Goal: Task Accomplishment & Management: Complete application form

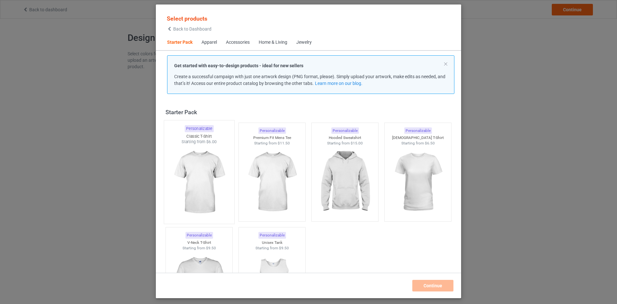
click at [202, 193] on img at bounding box center [199, 182] width 60 height 75
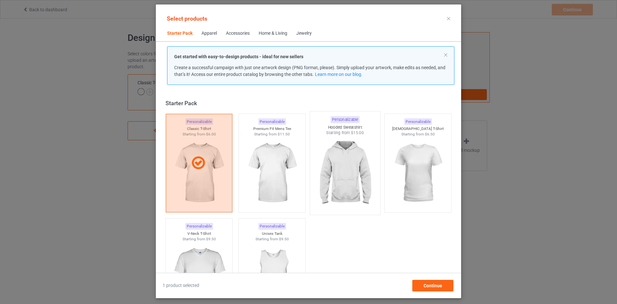
click at [348, 167] on img at bounding box center [344, 173] width 60 height 75
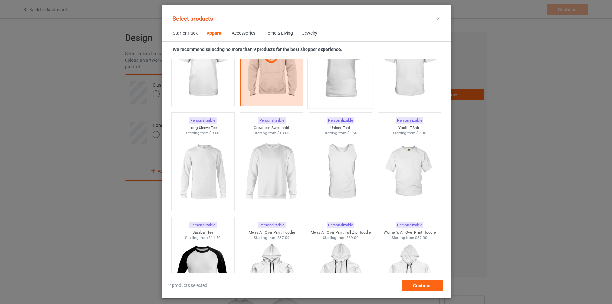
scroll to position [418, 0]
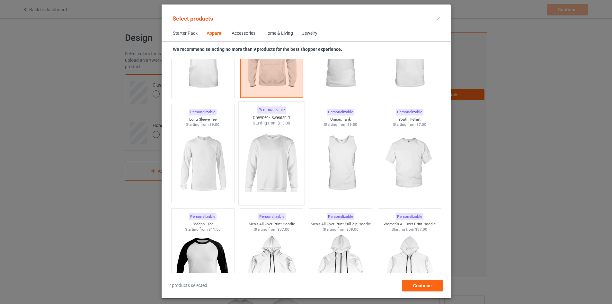
click at [285, 181] on img at bounding box center [271, 163] width 60 height 75
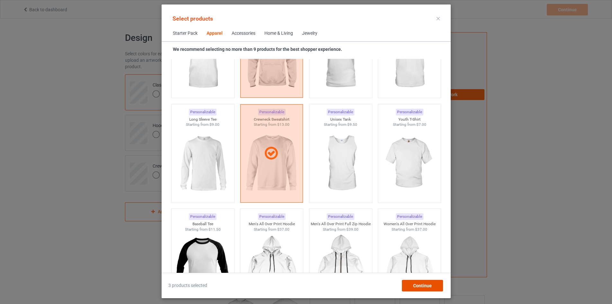
click at [428, 285] on span "Continue" at bounding box center [422, 285] width 19 height 5
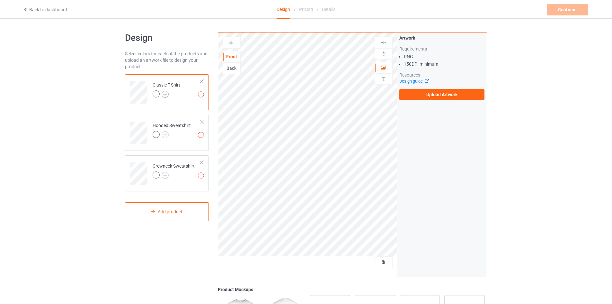
click at [165, 95] on img at bounding box center [165, 94] width 7 height 7
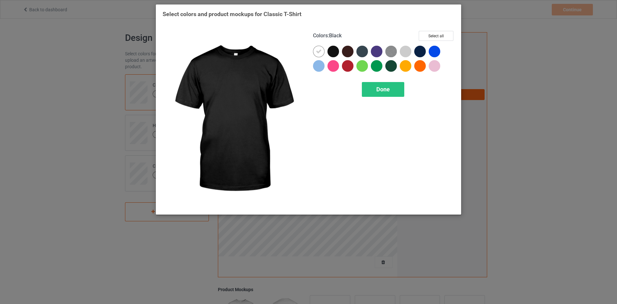
click at [334, 51] on div at bounding box center [333, 52] width 12 height 12
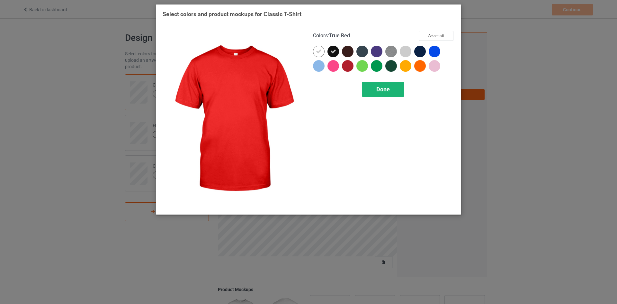
click at [379, 91] on span "Done" at bounding box center [382, 89] width 13 height 7
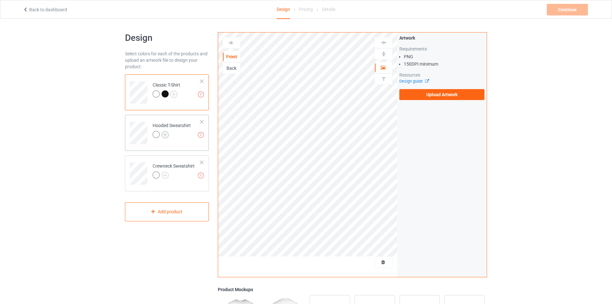
click at [163, 137] on img at bounding box center [165, 134] width 7 height 7
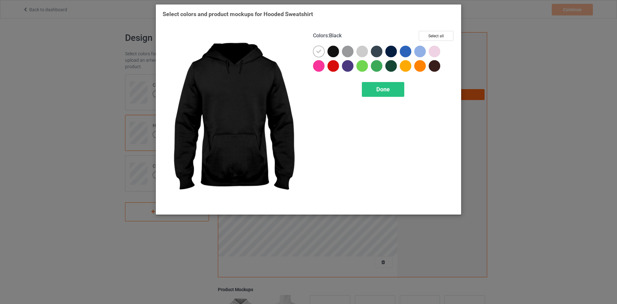
click at [331, 55] on div at bounding box center [333, 52] width 12 height 12
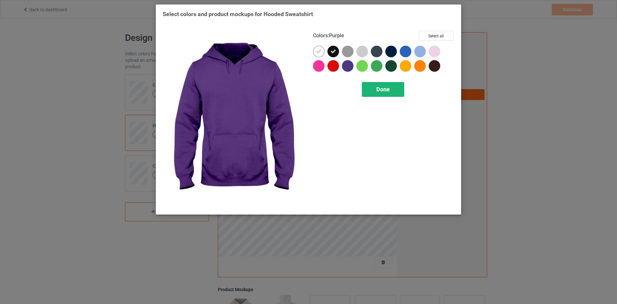
click at [382, 90] on span "Done" at bounding box center [382, 89] width 13 height 7
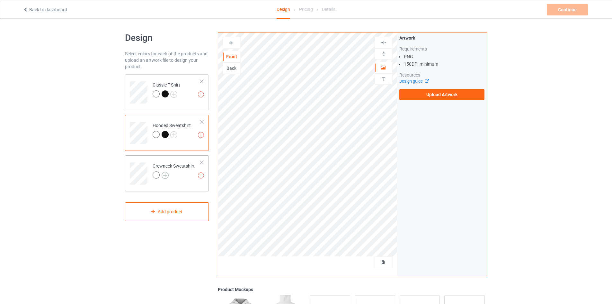
click at [166, 172] on img at bounding box center [165, 175] width 7 height 7
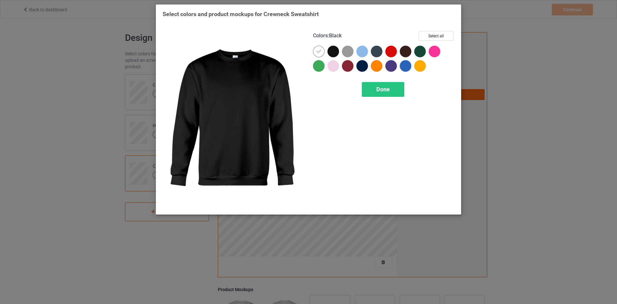
click at [329, 52] on div at bounding box center [333, 52] width 12 height 12
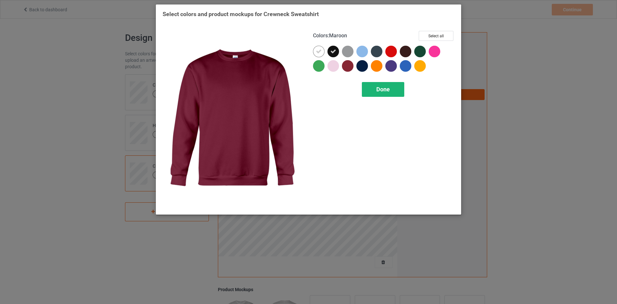
click at [395, 88] on div "Done" at bounding box center [383, 89] width 42 height 15
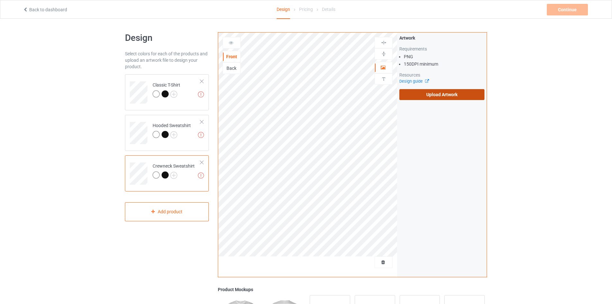
click at [432, 93] on label "Upload Artwork" at bounding box center [441, 94] width 85 height 11
click at [0, 0] on input "Upload Artwork" at bounding box center [0, 0] width 0 height 0
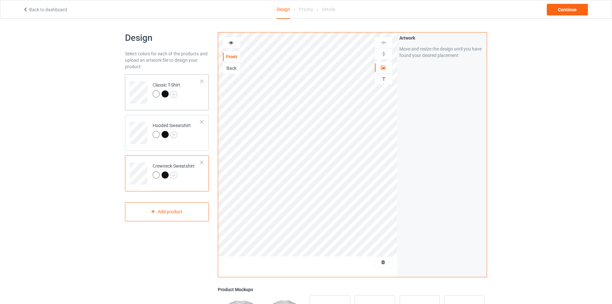
click at [165, 93] on div at bounding box center [165, 93] width 7 height 7
click at [175, 92] on img at bounding box center [173, 94] width 7 height 7
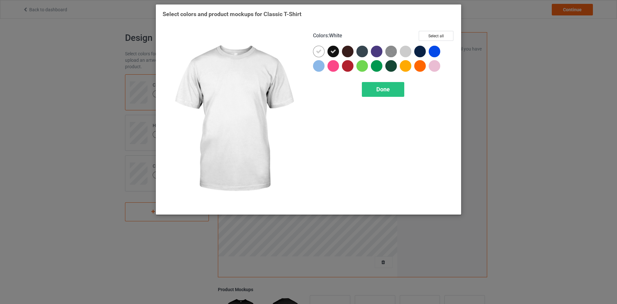
click at [318, 53] on icon at bounding box center [319, 52] width 6 height 6
click at [319, 53] on div at bounding box center [319, 52] width 12 height 12
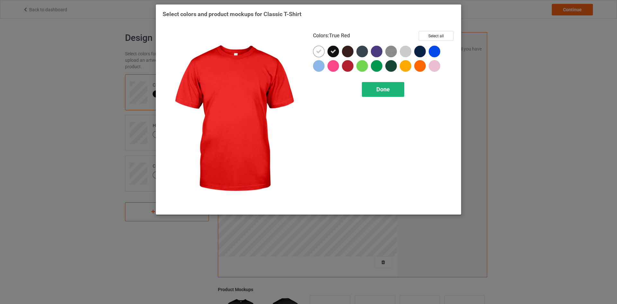
click at [375, 87] on div "Done" at bounding box center [383, 89] width 42 height 15
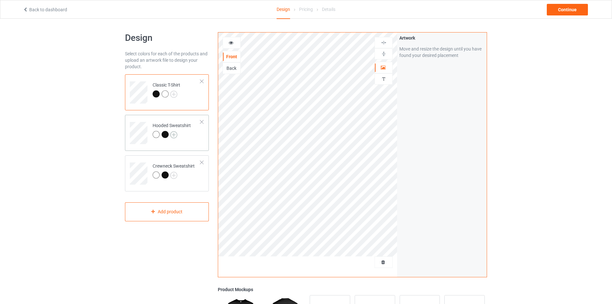
click at [173, 134] on img at bounding box center [173, 134] width 7 height 7
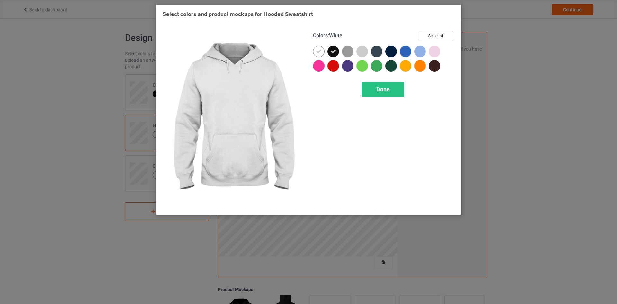
click at [321, 52] on icon at bounding box center [319, 52] width 6 height 6
click at [321, 52] on div at bounding box center [319, 52] width 12 height 12
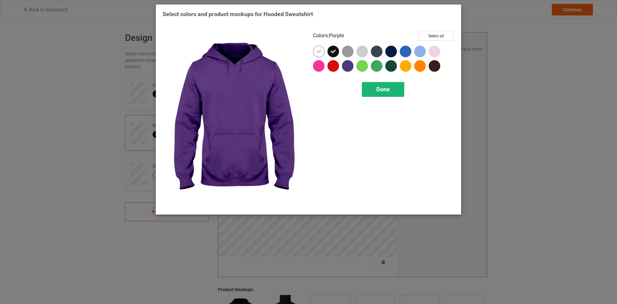
click at [379, 87] on span "Done" at bounding box center [382, 89] width 13 height 7
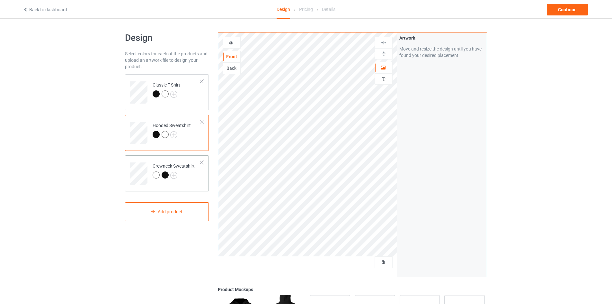
click at [164, 175] on div at bounding box center [165, 174] width 7 height 7
click at [173, 175] on img at bounding box center [173, 175] width 7 height 7
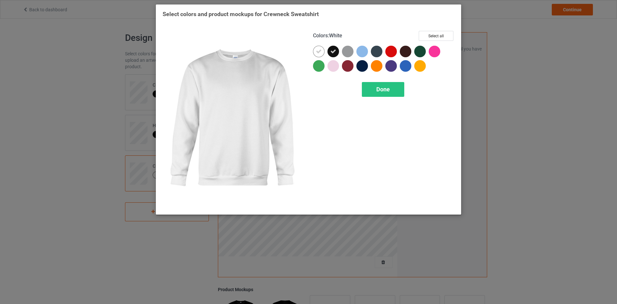
click at [314, 55] on div at bounding box center [319, 52] width 12 height 12
click at [316, 53] on div at bounding box center [319, 52] width 12 height 12
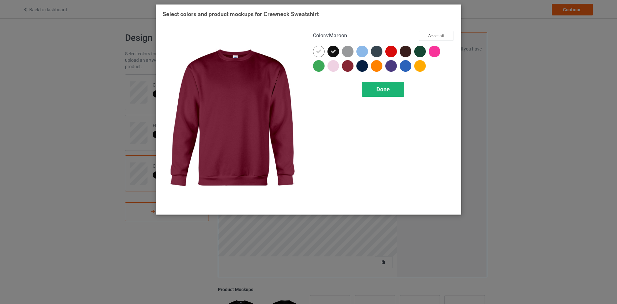
click at [371, 90] on div "Done" at bounding box center [383, 89] width 42 height 15
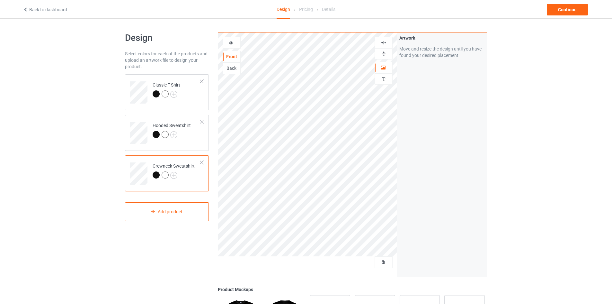
click at [384, 43] on img at bounding box center [384, 43] width 6 height 6
click at [384, 42] on img at bounding box center [384, 43] width 6 height 6
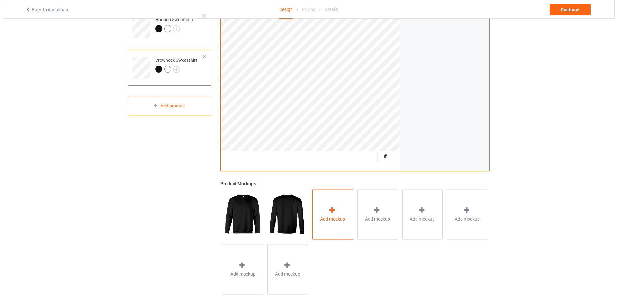
scroll to position [113, 0]
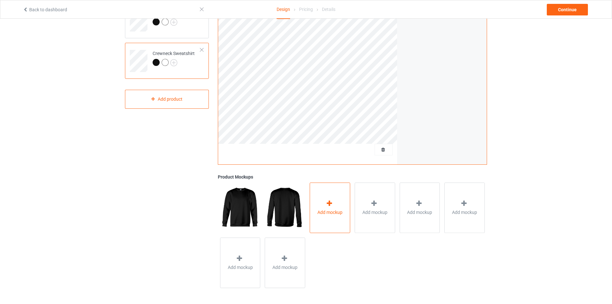
click at [334, 218] on div "Add mockup" at bounding box center [330, 207] width 40 height 50
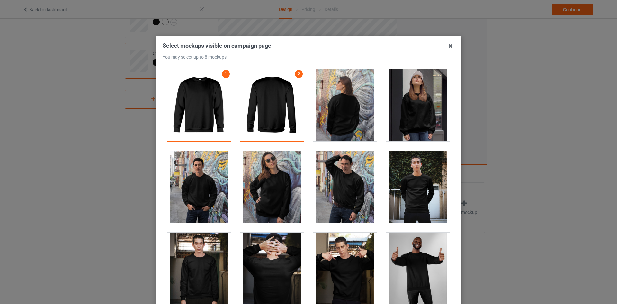
click at [194, 194] on div at bounding box center [198, 187] width 63 height 72
click at [269, 194] on div at bounding box center [271, 187] width 63 height 72
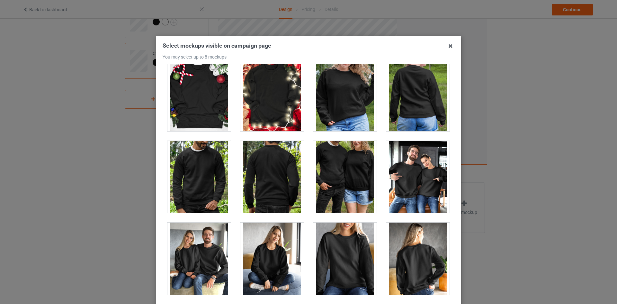
scroll to position [2942, 0]
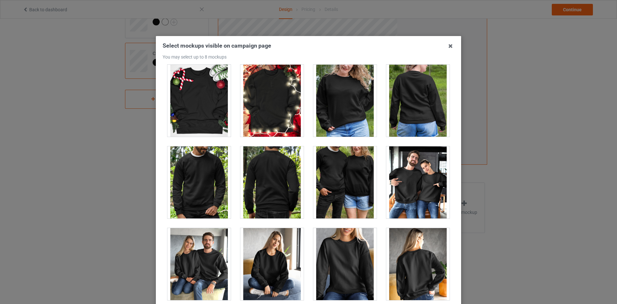
click at [405, 195] on div at bounding box center [417, 182] width 63 height 72
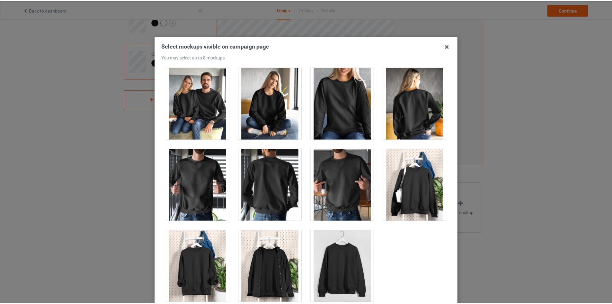
scroll to position [69, 0]
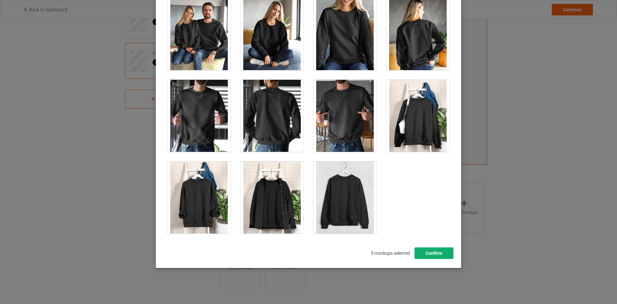
click at [438, 252] on button "Confirm" at bounding box center [433, 253] width 39 height 12
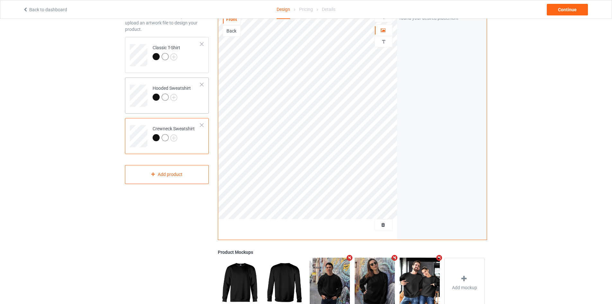
scroll to position [16, 0]
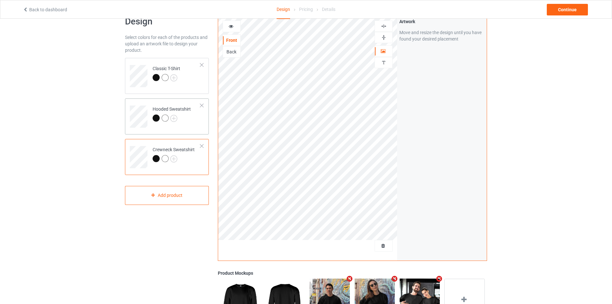
click at [187, 116] on div at bounding box center [172, 118] width 38 height 9
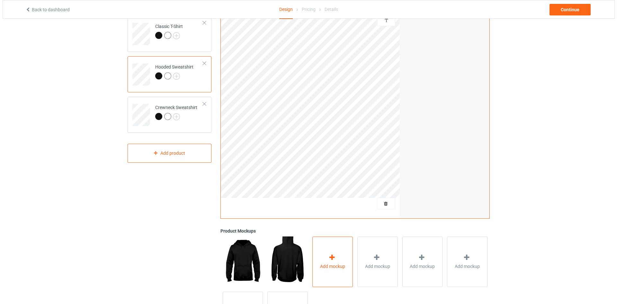
scroll to position [113, 0]
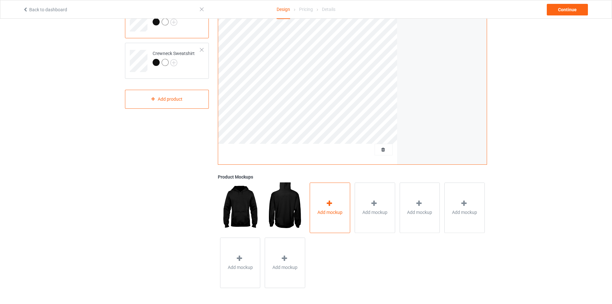
click at [337, 206] on div "Add mockup" at bounding box center [330, 207] width 40 height 50
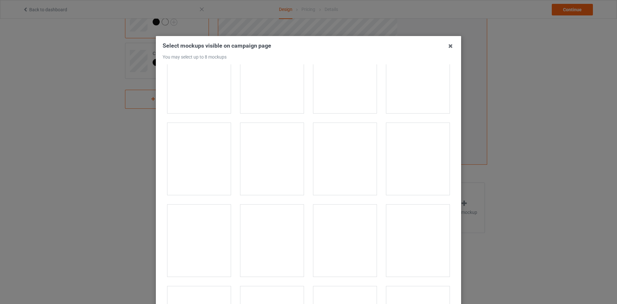
scroll to position [4922, 0]
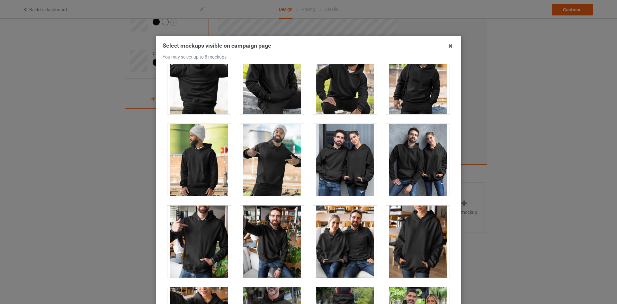
click at [351, 260] on div at bounding box center [344, 241] width 63 height 72
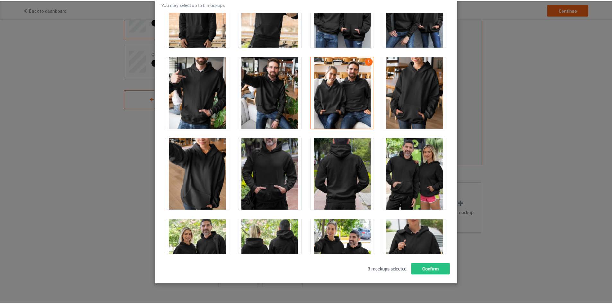
scroll to position [69, 0]
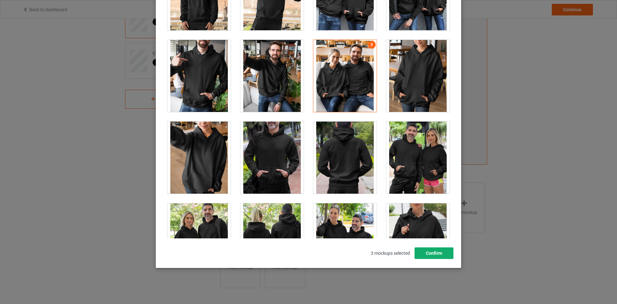
click at [428, 254] on button "Confirm" at bounding box center [433, 253] width 39 height 12
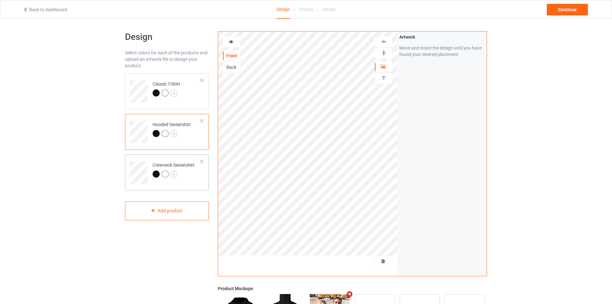
scroll to position [0, 0]
click at [182, 101] on td "Classic T-Shirt" at bounding box center [176, 90] width 55 height 27
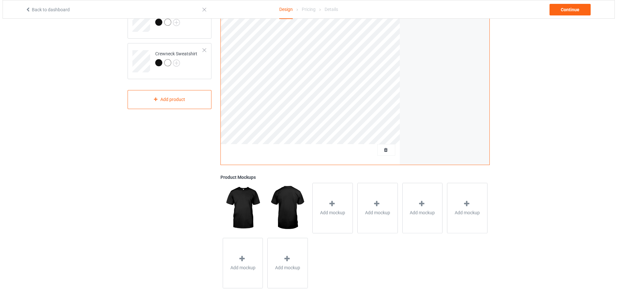
scroll to position [113, 0]
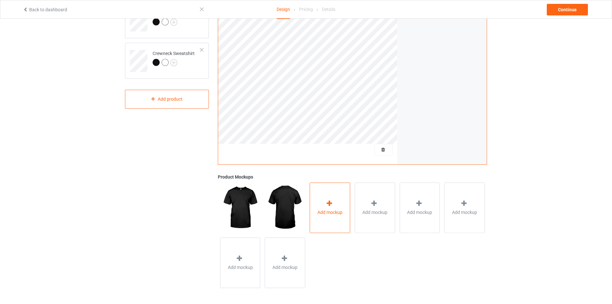
click at [339, 225] on div "Add mockup" at bounding box center [330, 207] width 40 height 50
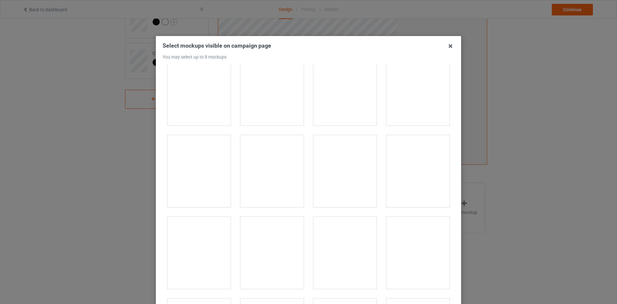
scroll to position [2120, 0]
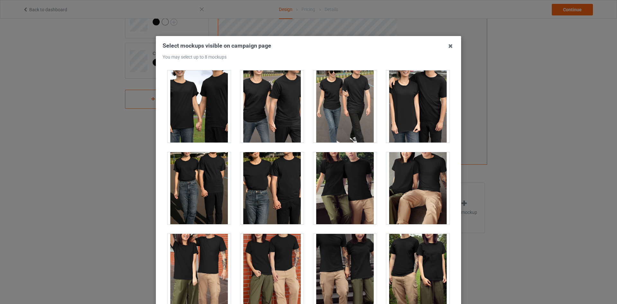
click at [195, 198] on div at bounding box center [198, 188] width 63 height 72
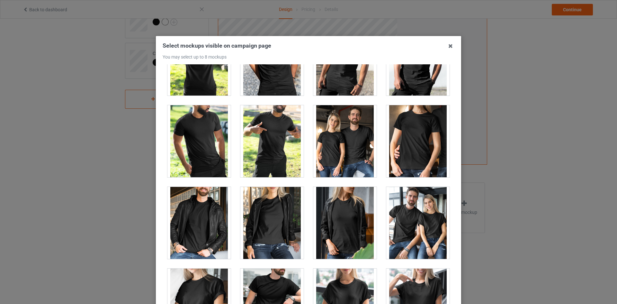
scroll to position [7726, 0]
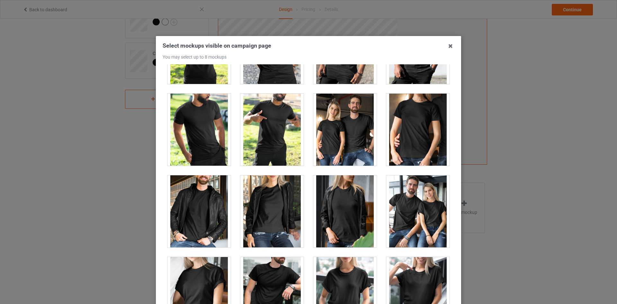
click at [341, 141] on div at bounding box center [344, 129] width 63 height 72
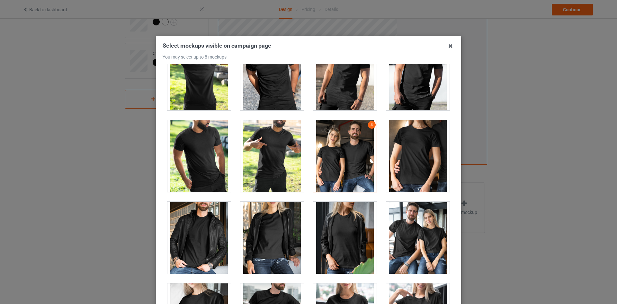
scroll to position [7694, 0]
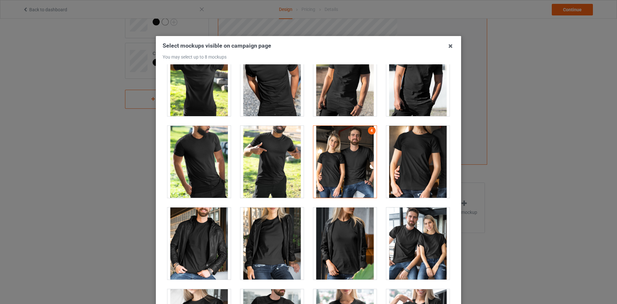
click at [416, 232] on div at bounding box center [417, 243] width 63 height 72
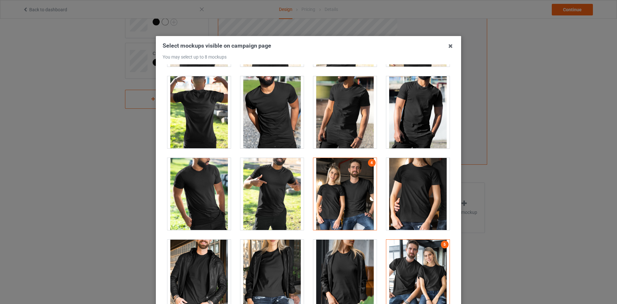
click at [344, 168] on div at bounding box center [344, 194] width 63 height 72
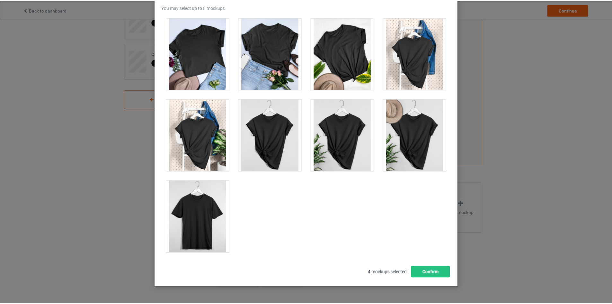
scroll to position [69, 0]
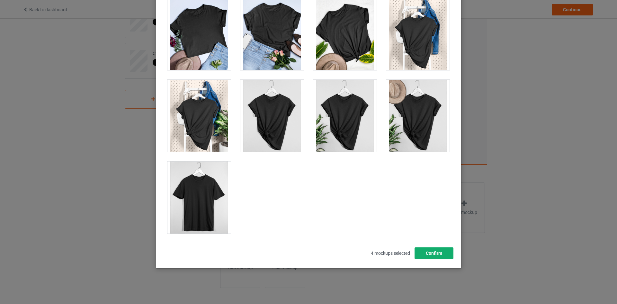
click at [439, 252] on button "Confirm" at bounding box center [433, 253] width 39 height 12
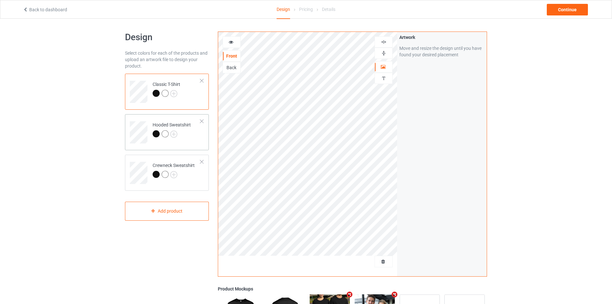
scroll to position [0, 0]
click at [186, 144] on div "Hooded Sweatshirt" at bounding box center [167, 133] width 84 height 36
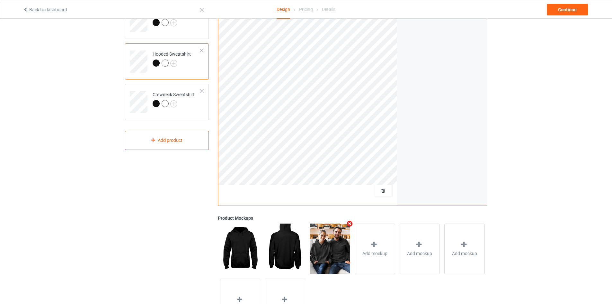
scroll to position [96, 0]
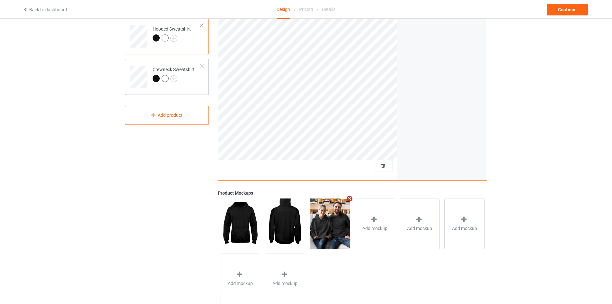
click at [187, 83] on div at bounding box center [174, 79] width 42 height 9
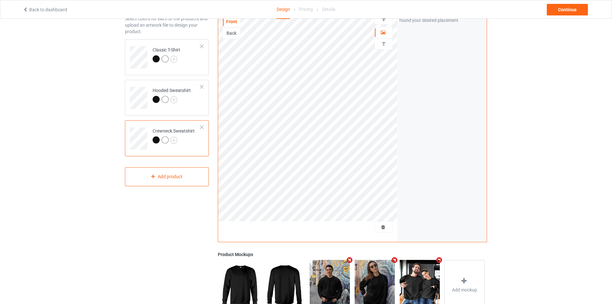
scroll to position [32, 0]
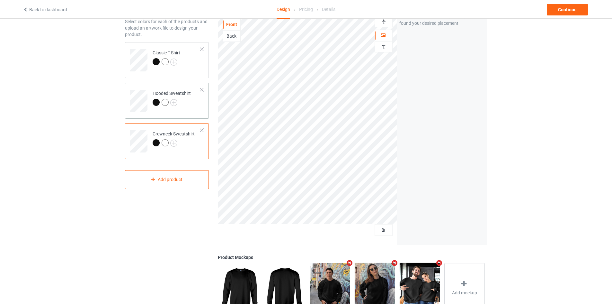
click at [194, 114] on div "Hooded Sweatshirt" at bounding box center [167, 101] width 84 height 36
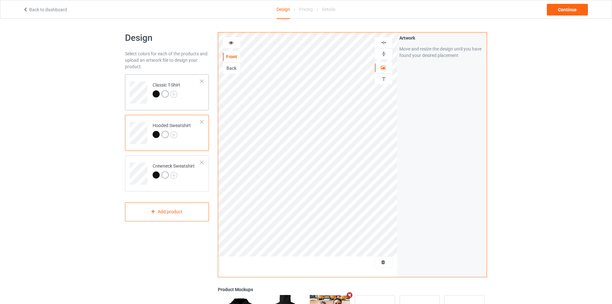
click at [190, 93] on td "Classic T-Shirt" at bounding box center [176, 90] width 55 height 27
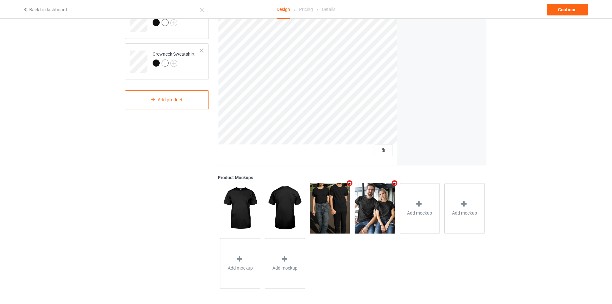
scroll to position [113, 0]
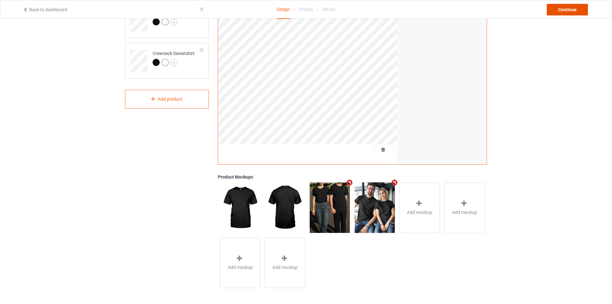
click at [557, 8] on div "Continue" at bounding box center [567, 10] width 41 height 12
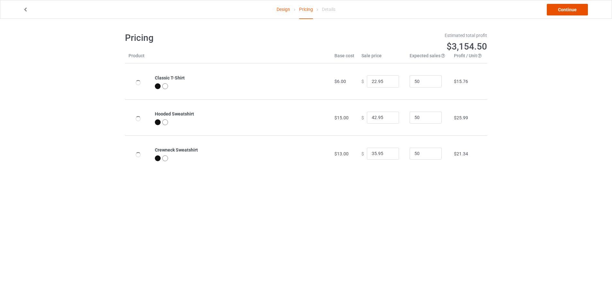
click at [558, 7] on link "Continue" at bounding box center [567, 10] width 41 height 12
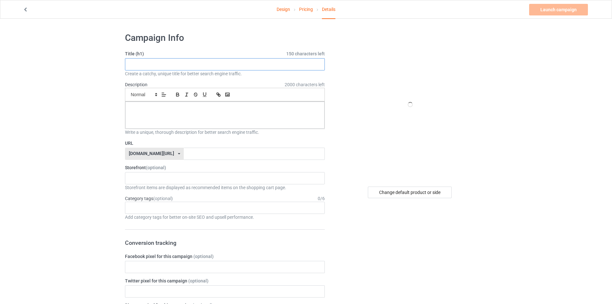
click at [171, 68] on input "text" at bounding box center [225, 64] width 200 height 12
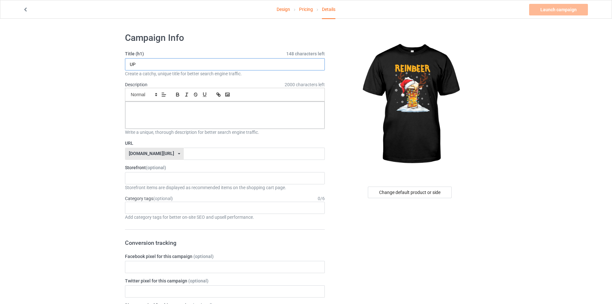
type input "U"
type input "COUPLE SHIRT"
click at [181, 102] on div at bounding box center [224, 114] width 199 height 27
click at [165, 68] on input "COUPLE SHIRT" at bounding box center [225, 64] width 200 height 12
click at [160, 112] on div at bounding box center [224, 114] width 199 height 27
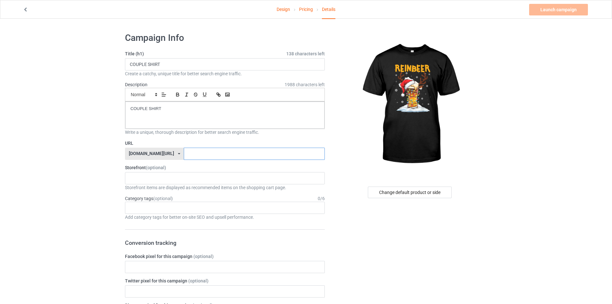
click at [190, 155] on input "text" at bounding box center [254, 153] width 141 height 12
paste input "COUPLE SHIRT"
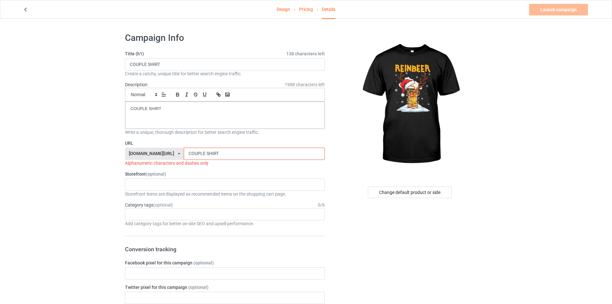
click at [189, 152] on input "COUPLE SHIRT" at bounding box center [254, 153] width 141 height 12
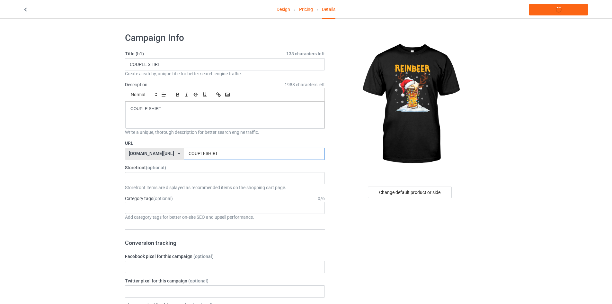
click at [223, 154] on input "COUPLESHIRT" at bounding box center [254, 153] width 141 height 12
type input "COUPLESHIRT1"
click at [555, 9] on link "Launch campaign" at bounding box center [558, 10] width 59 height 12
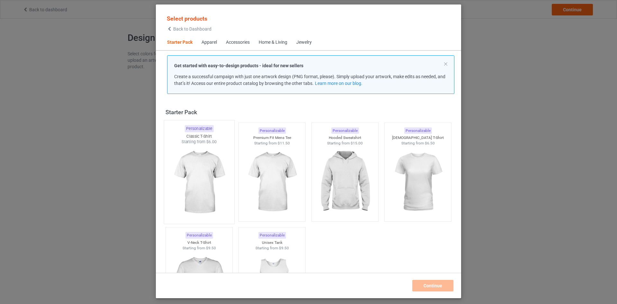
click at [204, 169] on img at bounding box center [199, 182] width 60 height 75
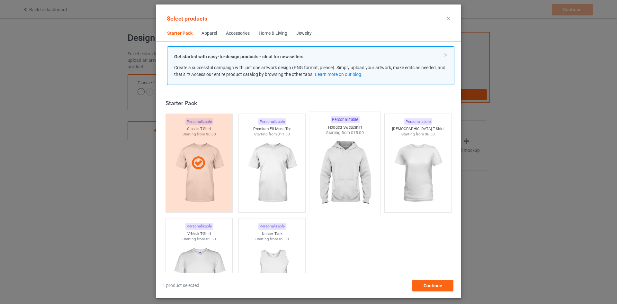
click at [348, 168] on img at bounding box center [344, 173] width 60 height 75
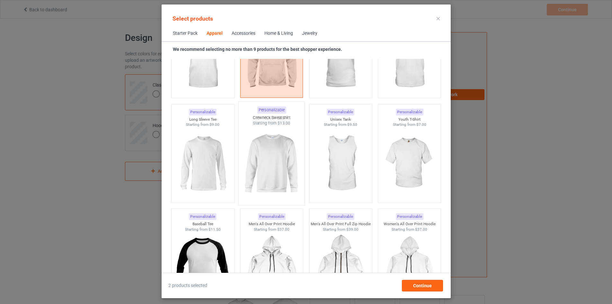
click at [258, 180] on img at bounding box center [271, 163] width 60 height 75
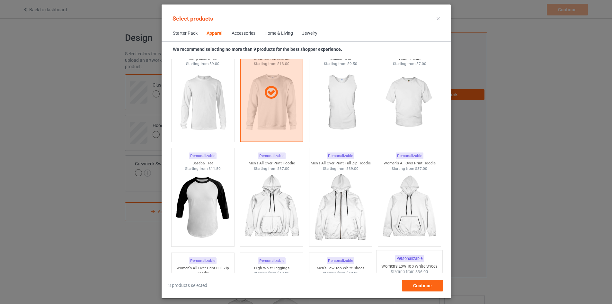
scroll to position [514, 0]
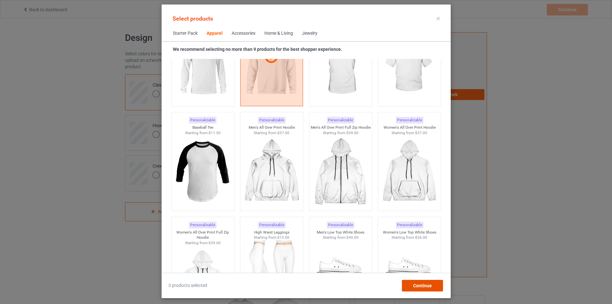
click at [427, 286] on span "Continue" at bounding box center [422, 285] width 19 height 5
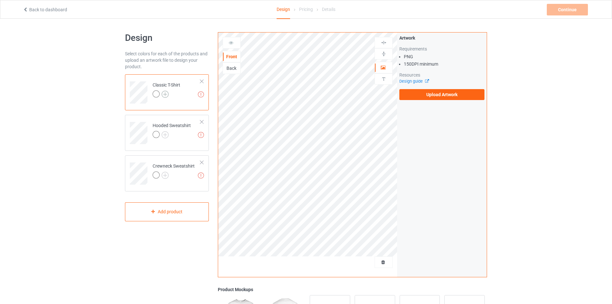
click at [166, 93] on img at bounding box center [165, 94] width 7 height 7
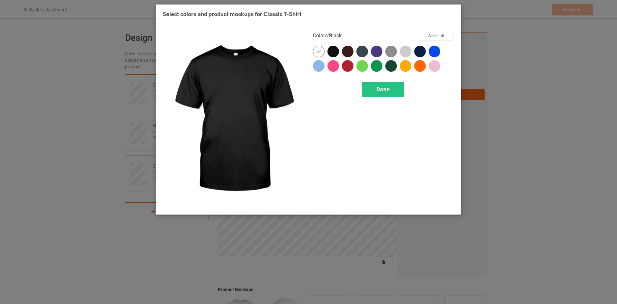
drag, startPoint x: 333, startPoint y: 51, endPoint x: 322, endPoint y: 51, distance: 11.6
click at [333, 51] on div at bounding box center [333, 52] width 12 height 12
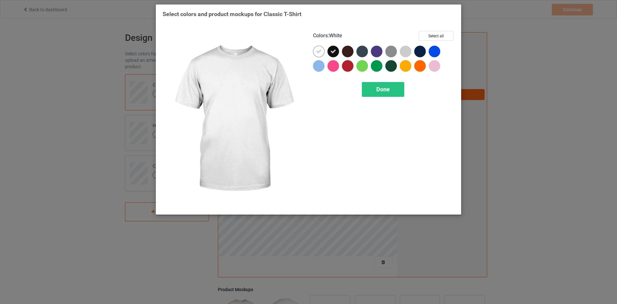
click at [319, 51] on icon at bounding box center [319, 52] width 6 height 6
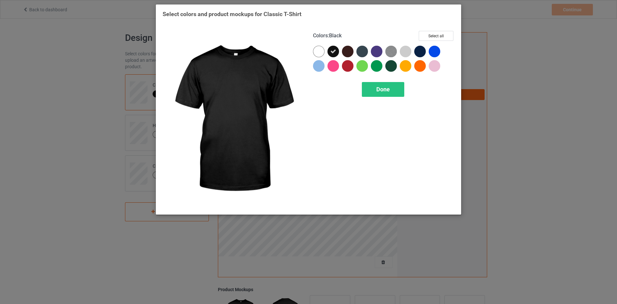
click at [328, 51] on div at bounding box center [333, 52] width 12 height 12
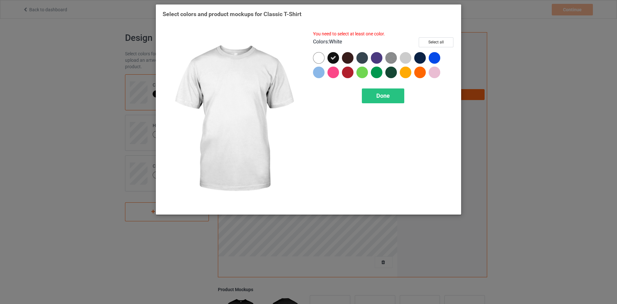
click at [319, 57] on div at bounding box center [319, 58] width 12 height 12
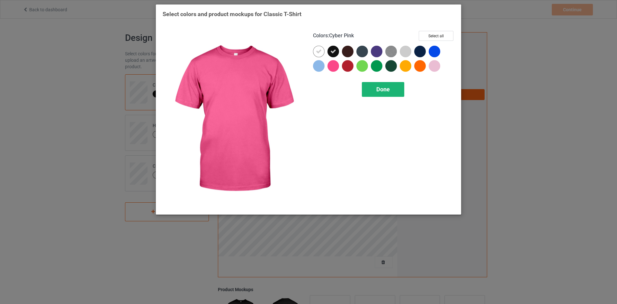
click at [372, 91] on div "Done" at bounding box center [383, 89] width 42 height 15
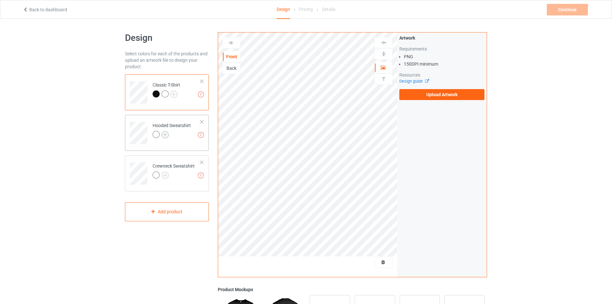
click at [165, 135] on img at bounding box center [165, 134] width 7 height 7
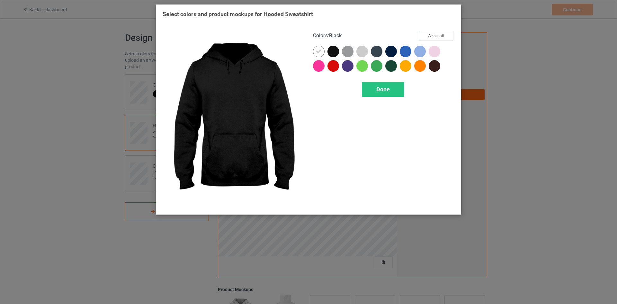
click at [329, 53] on div at bounding box center [333, 52] width 12 height 12
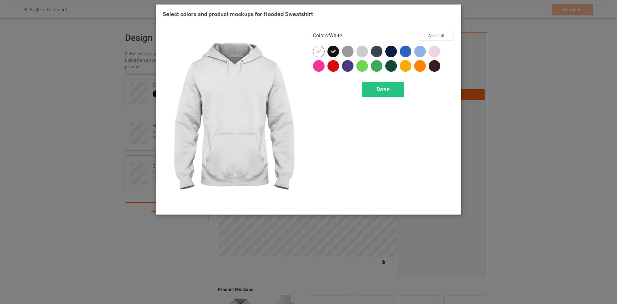
click at [318, 52] on icon at bounding box center [319, 52] width 6 height 6
click at [319, 52] on div at bounding box center [319, 52] width 12 height 12
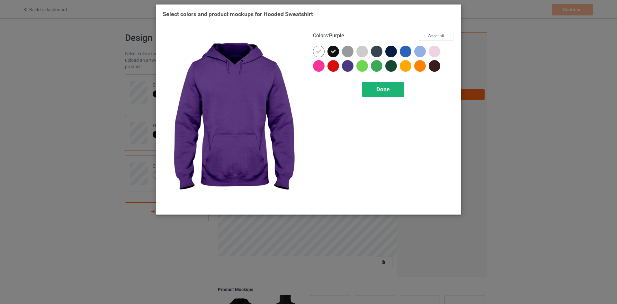
click at [384, 90] on span "Done" at bounding box center [382, 89] width 13 height 7
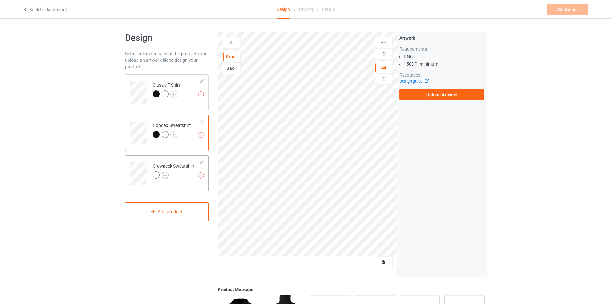
click at [163, 173] on img at bounding box center [165, 175] width 7 height 7
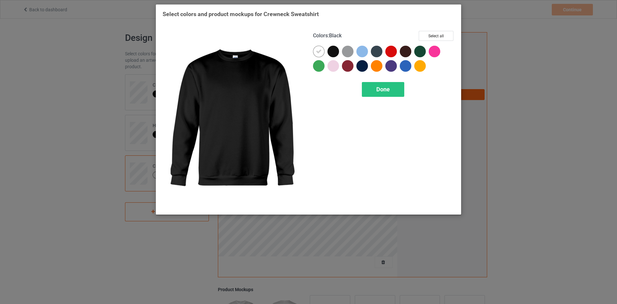
click at [329, 51] on div at bounding box center [333, 52] width 12 height 12
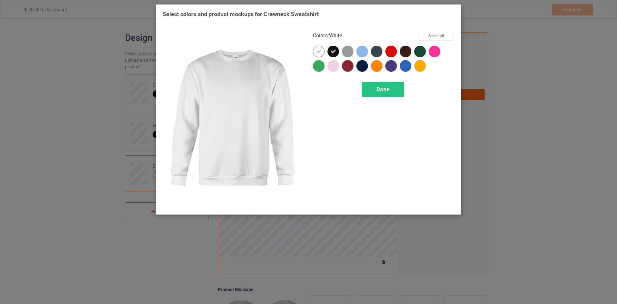
click at [317, 51] on icon at bounding box center [319, 52] width 6 height 6
click at [319, 52] on div at bounding box center [319, 52] width 12 height 12
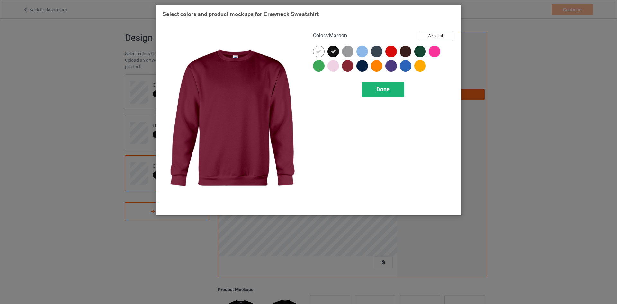
click at [381, 89] on span "Done" at bounding box center [382, 89] width 13 height 7
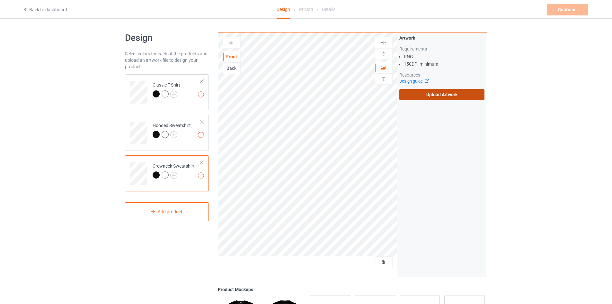
click at [429, 90] on label "Upload Artwork" at bounding box center [441, 94] width 85 height 11
click at [0, 0] on input "Upload Artwork" at bounding box center [0, 0] width 0 height 0
click at [405, 95] on label "Upload Artwork" at bounding box center [441, 94] width 85 height 11
click at [0, 0] on input "Upload Artwork" at bounding box center [0, 0] width 0 height 0
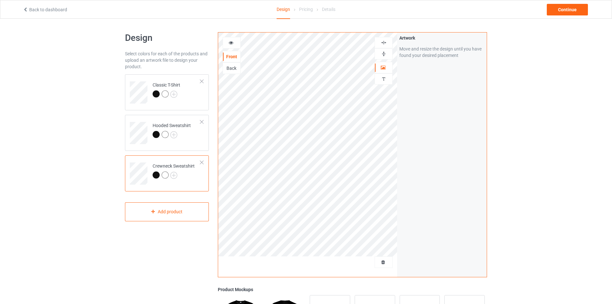
drag, startPoint x: 384, startPoint y: 54, endPoint x: 384, endPoint y: 44, distance: 10.0
click at [384, 54] on img at bounding box center [384, 54] width 6 height 6
click at [384, 41] on img at bounding box center [384, 43] width 6 height 6
click at [384, 44] on img at bounding box center [384, 43] width 6 height 6
click at [384, 42] on img at bounding box center [384, 43] width 6 height 6
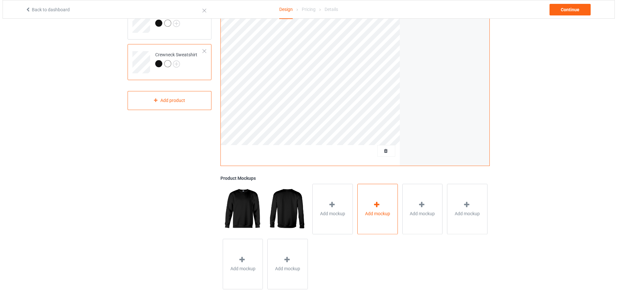
scroll to position [113, 0]
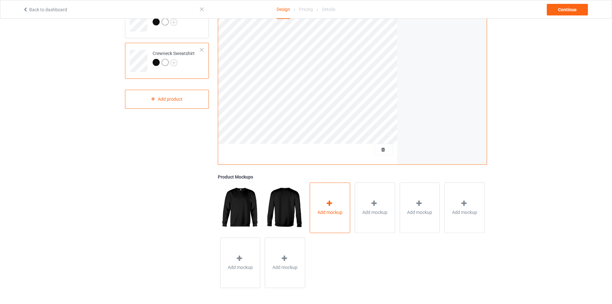
click at [334, 216] on div "Add mockup" at bounding box center [330, 207] width 40 height 50
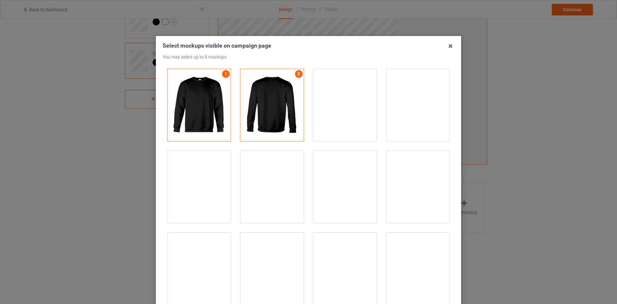
click at [205, 175] on div at bounding box center [198, 187] width 63 height 72
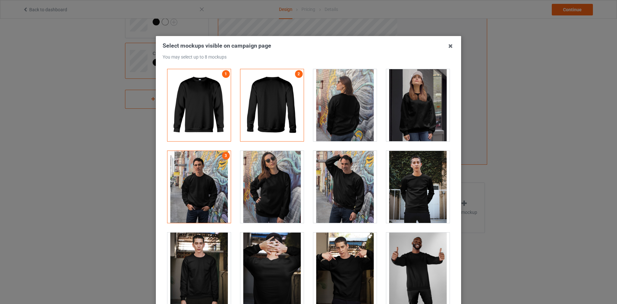
click at [254, 173] on div at bounding box center [271, 187] width 63 height 72
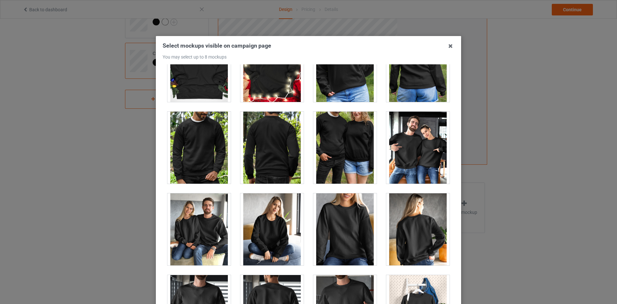
scroll to position [2974, 0]
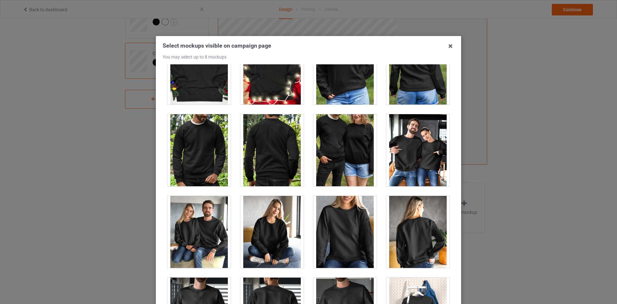
click at [397, 153] on div at bounding box center [417, 150] width 63 height 72
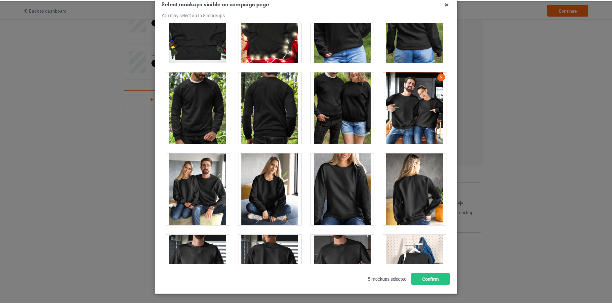
scroll to position [69, 0]
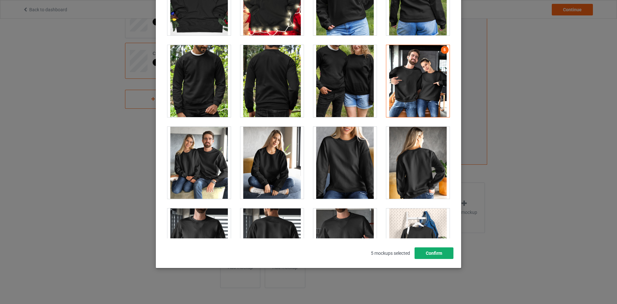
click at [430, 250] on button "Confirm" at bounding box center [433, 253] width 39 height 12
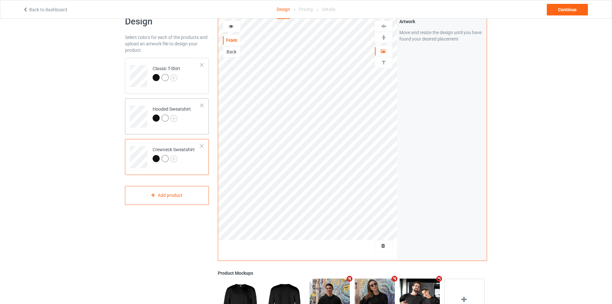
scroll to position [0, 0]
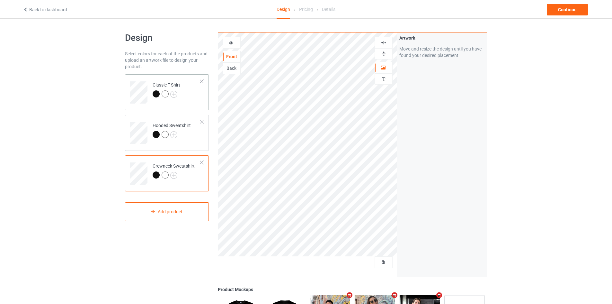
click at [188, 103] on td "Classic T-Shirt" at bounding box center [176, 90] width 55 height 27
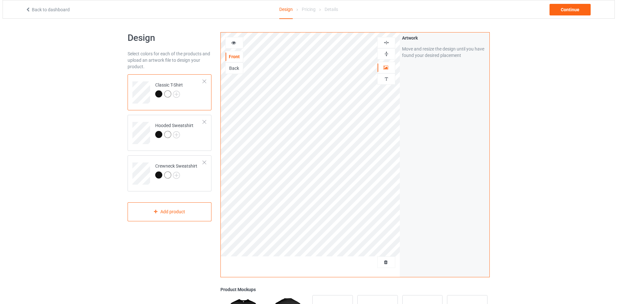
scroll to position [113, 0]
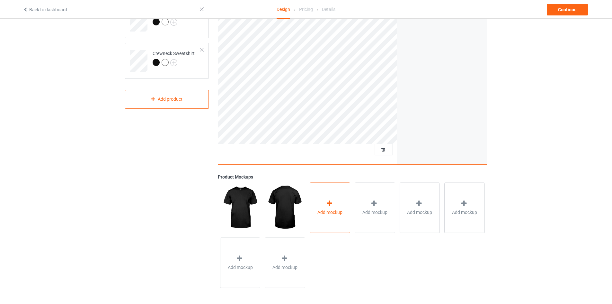
click at [337, 207] on div "Add mockup" at bounding box center [330, 207] width 40 height 50
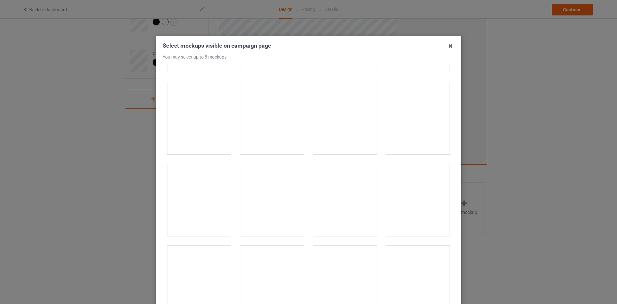
scroll to position [7741, 0]
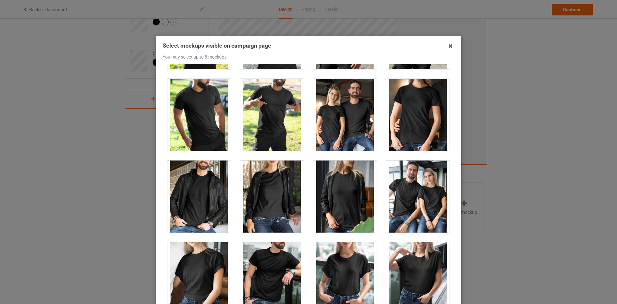
click at [405, 210] on div at bounding box center [417, 196] width 63 height 72
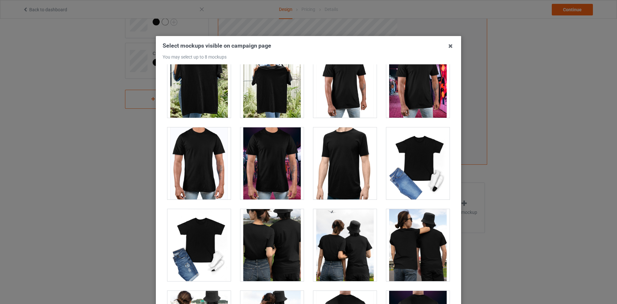
scroll to position [2955, 0]
